Goal: Information Seeking & Learning: Check status

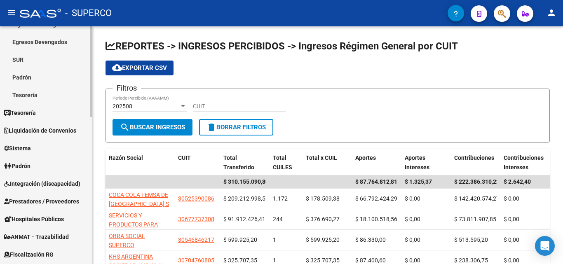
scroll to position [247, 0]
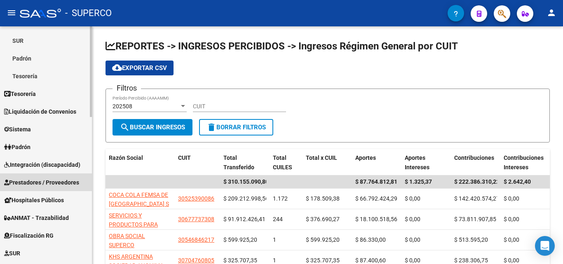
click at [38, 182] on span "Prestadores / Proveedores" at bounding box center [41, 182] width 75 height 9
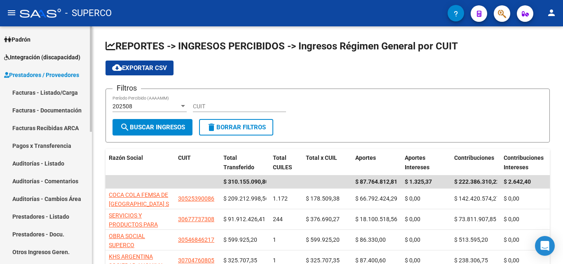
scroll to position [86, 0]
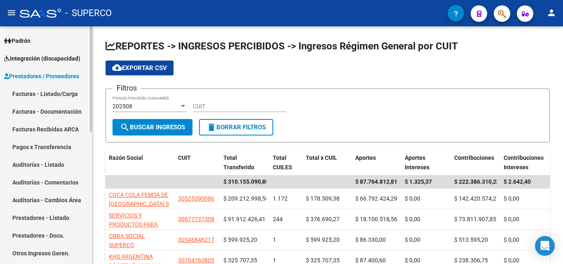
click at [98, 88] on mat-sidenav-container "Firma Express Reportes Tablero de Control Ingresos Percibidos Análisis de todos…" at bounding box center [281, 145] width 563 height 238
click at [37, 73] on span "Prestadores / Proveedores" at bounding box center [41, 76] width 75 height 9
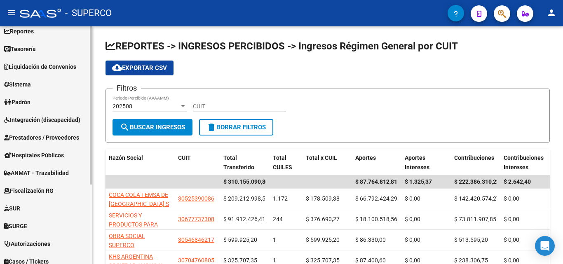
scroll to position [24, 0]
click at [91, 136] on div at bounding box center [91, 121] width 2 height 158
click at [26, 103] on span "Padrón" at bounding box center [17, 102] width 26 height 9
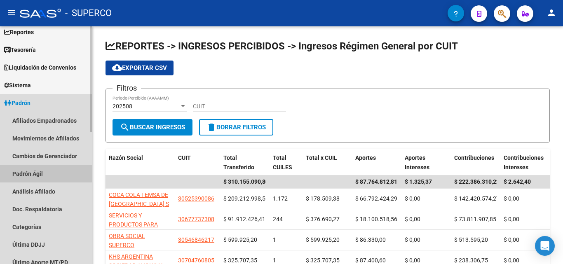
click at [37, 173] on link "Padrón Ágil" at bounding box center [46, 174] width 92 height 18
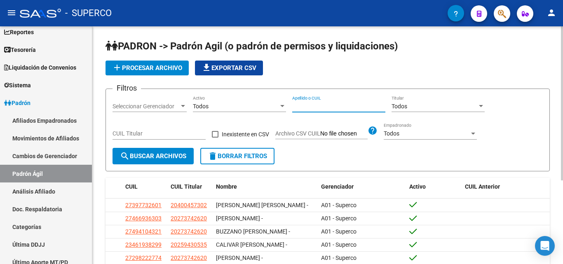
click at [311, 107] on input "Apellido o CUIL" at bounding box center [338, 106] width 93 height 7
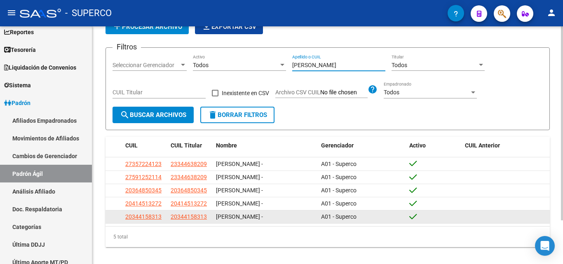
scroll to position [54, 0]
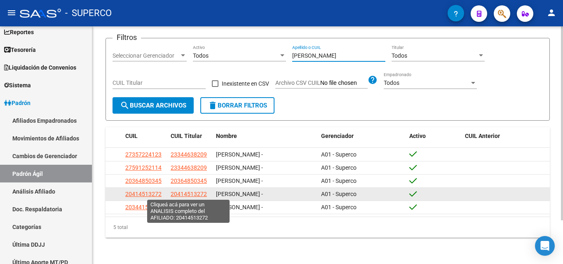
type input "contreras"
click at [198, 193] on span "20414513272" at bounding box center [188, 194] width 36 height 7
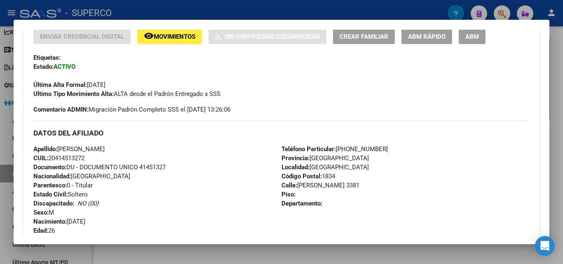
scroll to position [206, 0]
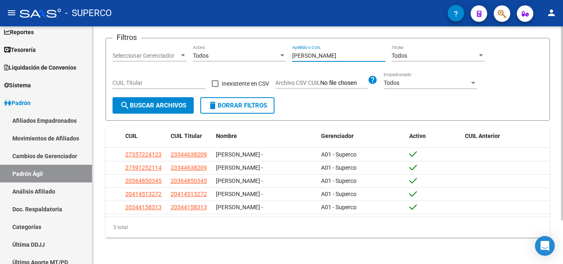
drag, startPoint x: 329, startPoint y: 51, endPoint x: 289, endPoint y: 51, distance: 39.5
click at [289, 51] on div "Filtros Seleccionar Gerenciador Seleccionar Gerenciador Todos Activo contreras …" at bounding box center [327, 71] width 430 height 52
type input "luciano agustin"
click at [182, 102] on span "search Buscar Archivos" at bounding box center [153, 105] width 66 height 7
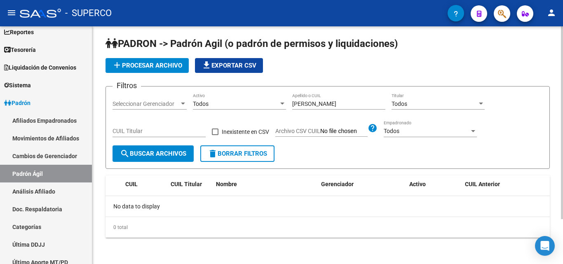
scroll to position [3, 0]
drag, startPoint x: 343, startPoint y: 105, endPoint x: 288, endPoint y: 104, distance: 54.8
click at [288, 104] on div "Filtros Seleccionar Gerenciador Seleccionar Gerenciador Todos Activo luciano ag…" at bounding box center [327, 119] width 430 height 52
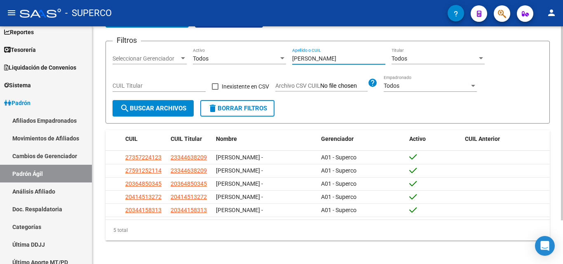
scroll to position [54, 0]
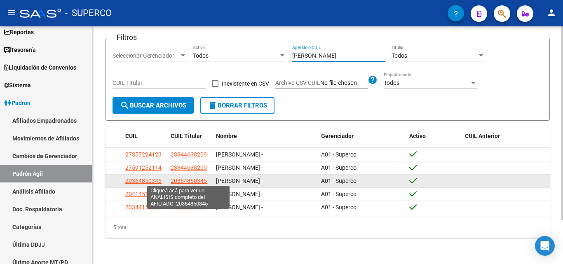
type input "contreras"
click at [194, 180] on span "20364850345" at bounding box center [188, 180] width 36 height 7
type textarea "20364850345"
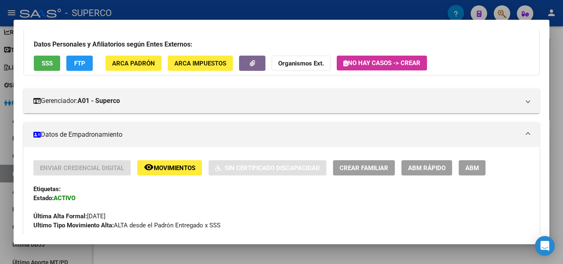
scroll to position [30, 0]
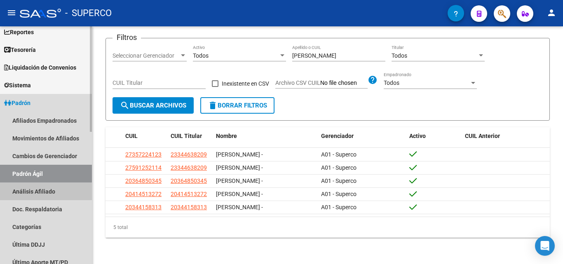
click at [43, 189] on link "Análisis Afiliado" at bounding box center [46, 191] width 92 height 18
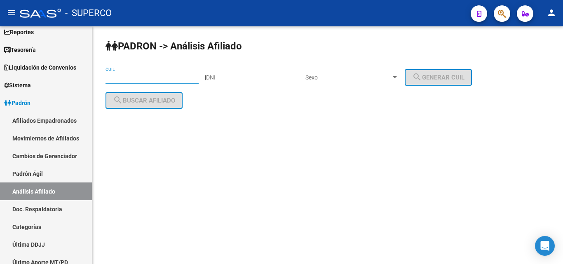
click at [147, 77] on input "CUIL" at bounding box center [151, 77] width 93 height 7
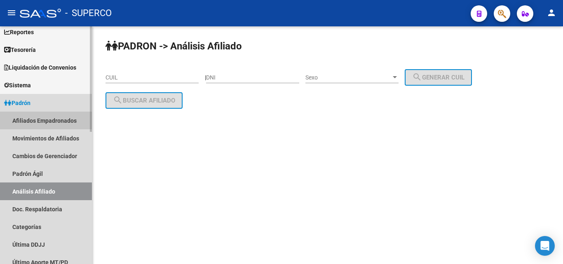
click at [42, 121] on link "Afiliados Empadronados" at bounding box center [46, 121] width 92 height 18
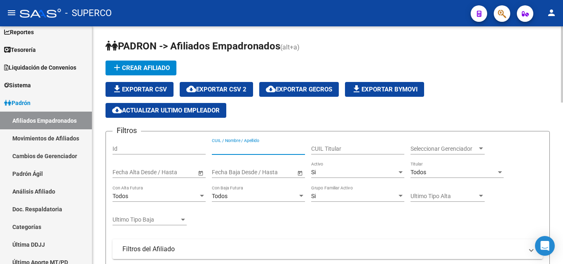
click at [234, 151] on input "CUIL / Nombre / Apellido" at bounding box center [258, 148] width 93 height 7
click at [321, 150] on input "CUIL Titular" at bounding box center [357, 148] width 93 height 7
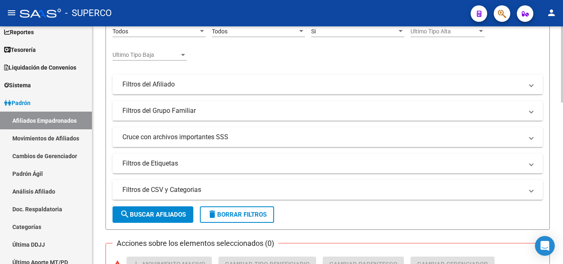
scroll to position [247, 0]
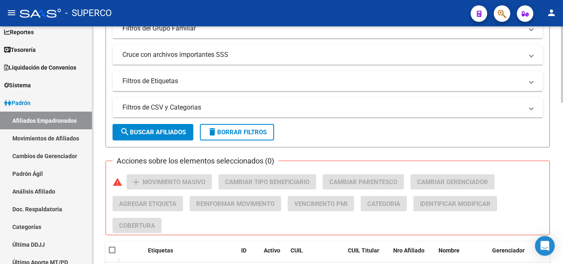
type input "contreras"
click at [158, 135] on span "search Buscar Afiliados" at bounding box center [153, 131] width 66 height 7
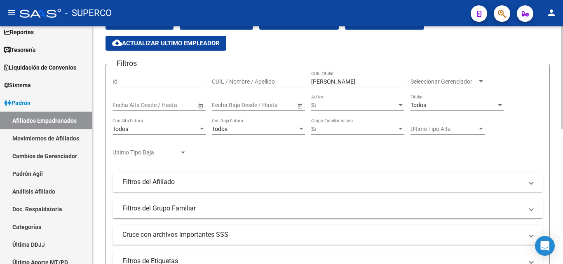
scroll to position [66, 0]
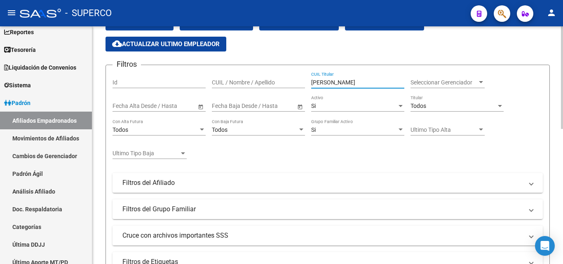
drag, startPoint x: 349, startPoint y: 84, endPoint x: 300, endPoint y: 83, distance: 49.0
click at [300, 83] on div "Filtros Id CUIL / Nombre / Apellido contreras CUIL Titular Seleccionar Gerencia…" at bounding box center [327, 172] width 430 height 200
click at [245, 81] on input "CUIL / Nombre / Apellido" at bounding box center [258, 82] width 93 height 7
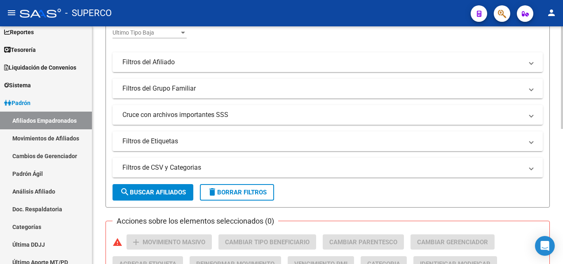
scroll to position [190, 0]
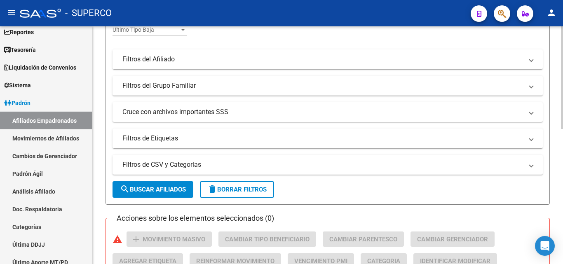
type input "contreras"
click at [166, 196] on button "search Buscar Afiliados" at bounding box center [152, 189] width 81 height 16
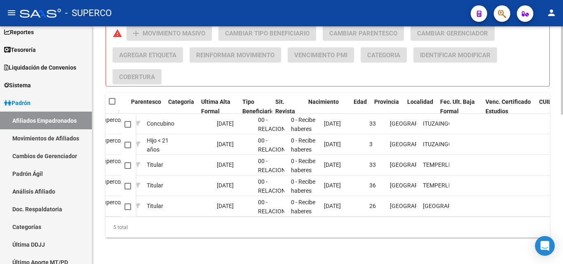
scroll to position [0, 435]
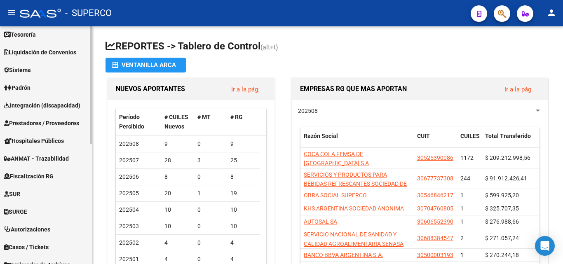
scroll to position [165, 0]
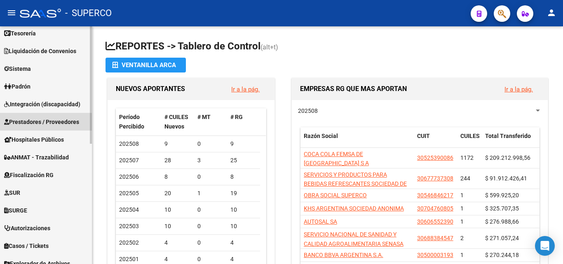
click at [39, 123] on span "Prestadores / Proveedores" at bounding box center [41, 121] width 75 height 9
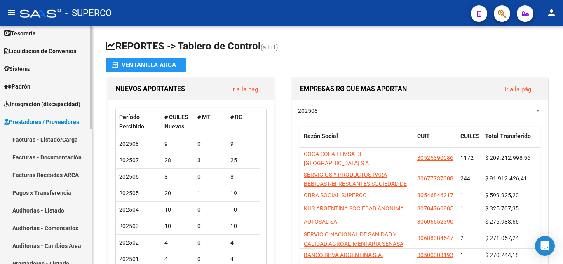
scroll to position [41, 0]
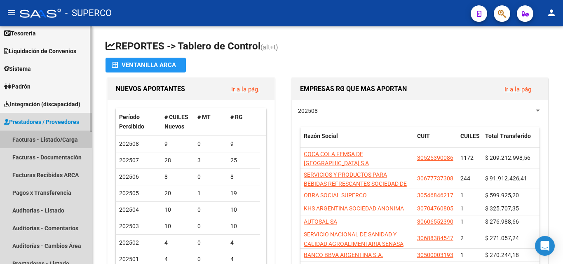
click at [36, 138] on link "Facturas - Listado/Carga" at bounding box center [46, 140] width 92 height 18
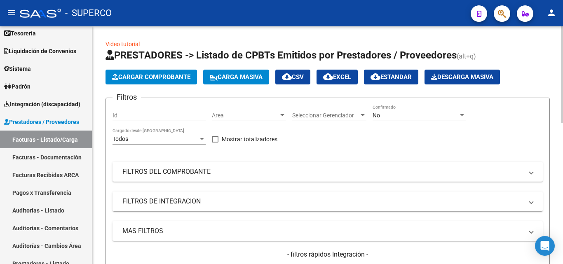
click at [383, 117] on div "No" at bounding box center [415, 115] width 86 height 7
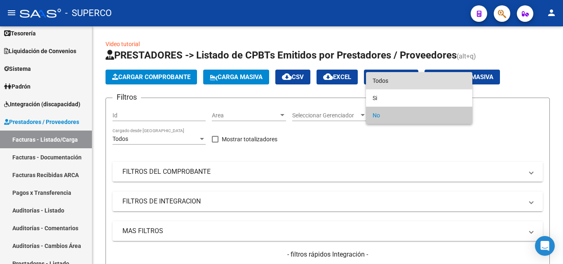
click at [395, 81] on span "Todos" at bounding box center [418, 80] width 93 height 17
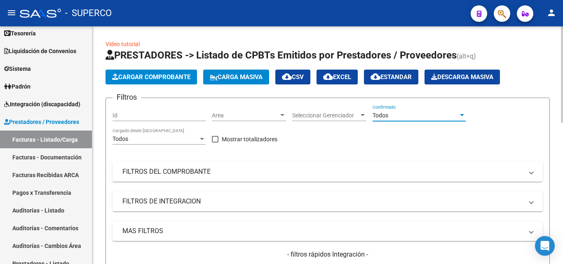
click at [167, 173] on mat-panel-title "FILTROS DEL COMPROBANTE" at bounding box center [322, 171] width 400 height 9
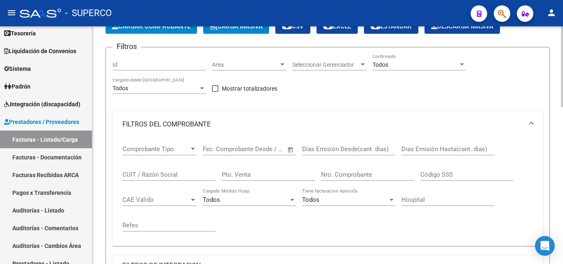
scroll to position [41, 0]
